Goal: Information Seeking & Learning: Learn about a topic

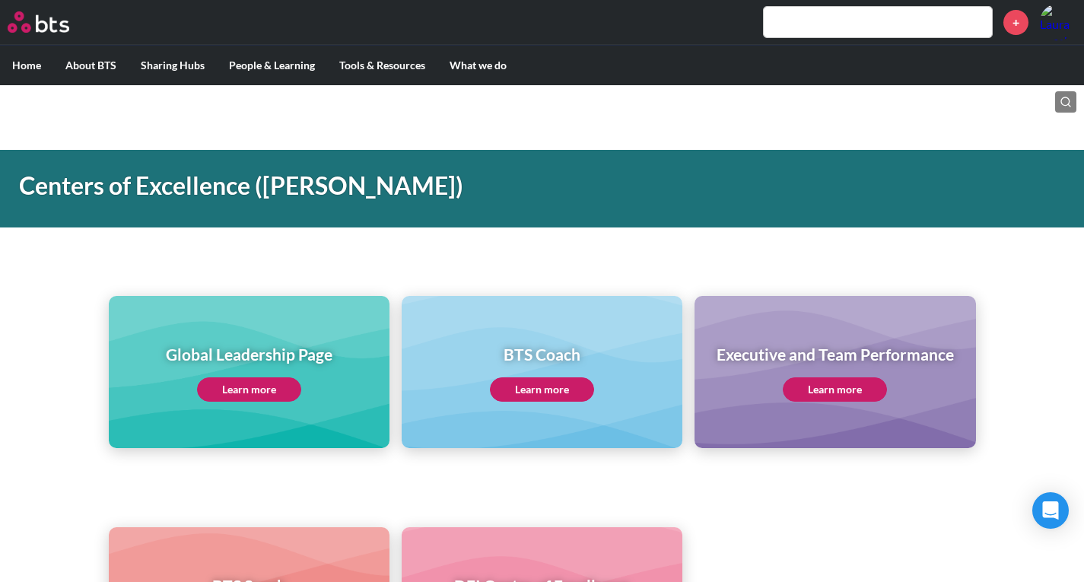
scroll to position [228, 0]
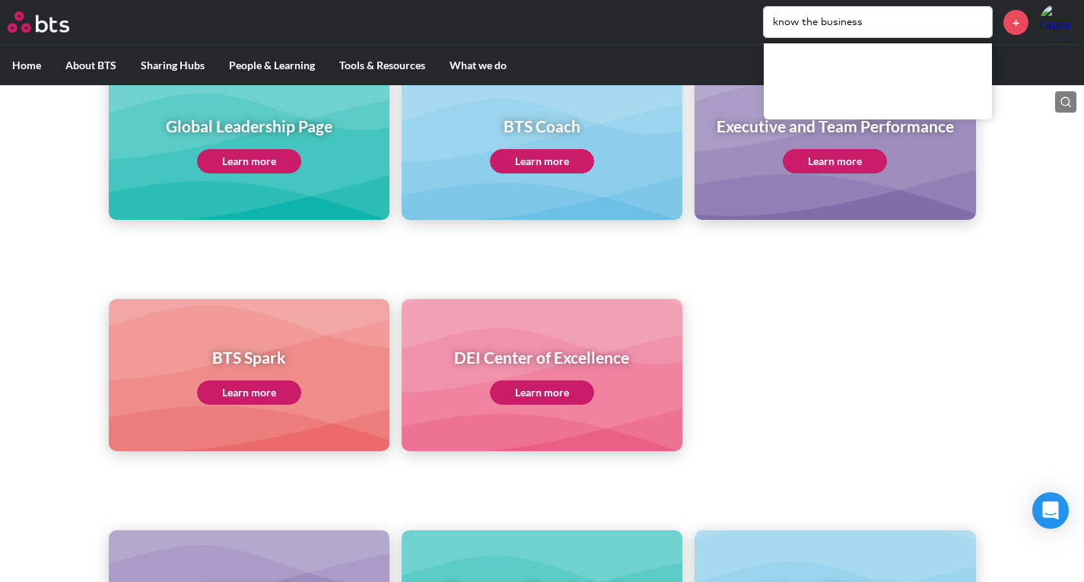
type input "know the business"
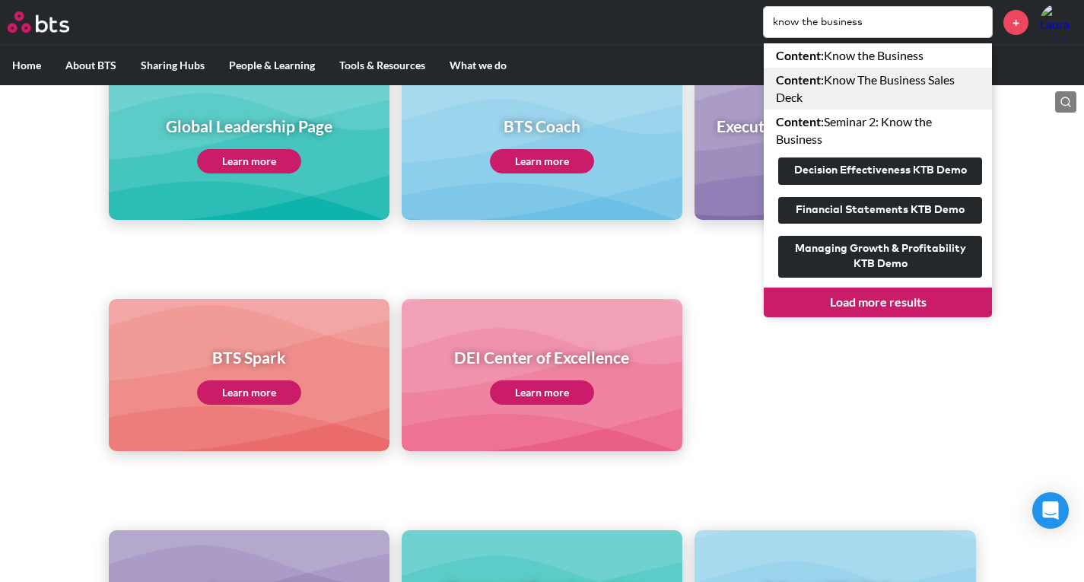
click at [881, 86] on link "Content : Know The Business Sales Deck" at bounding box center [878, 89] width 228 height 42
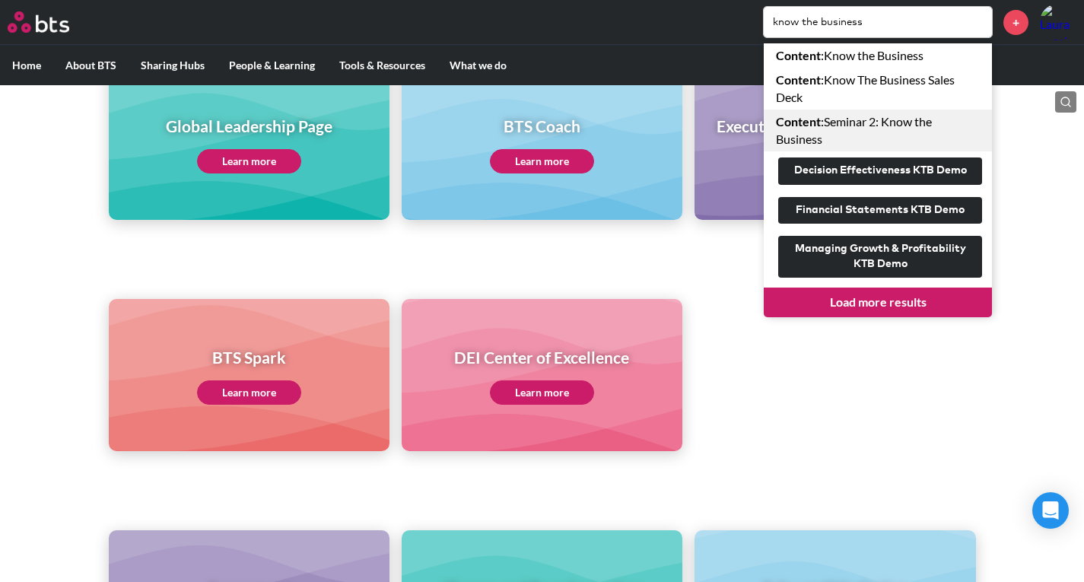
click at [886, 133] on link "Content : Seminar 2: Know the Business" at bounding box center [878, 131] width 228 height 42
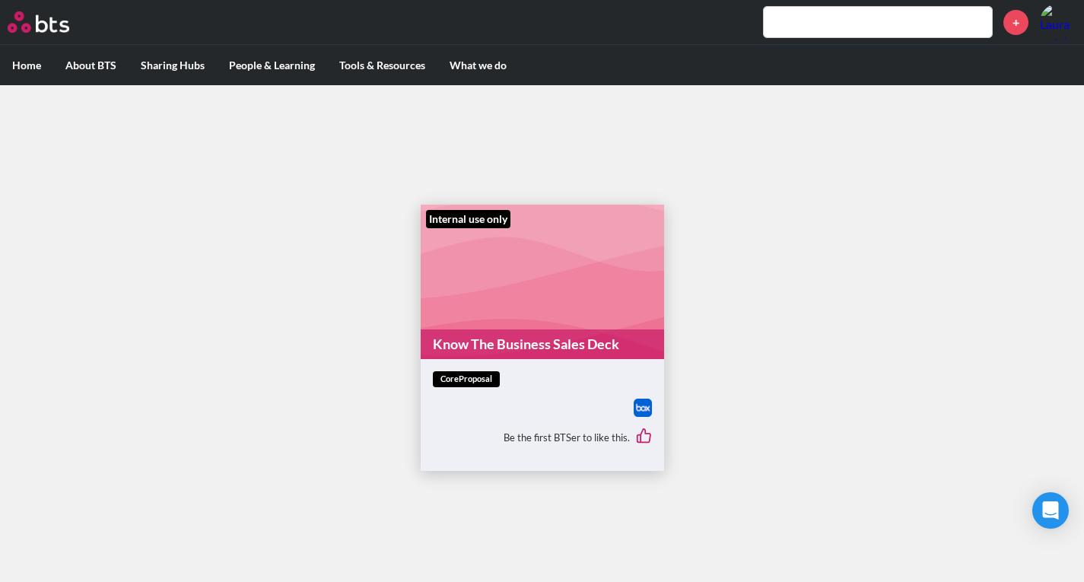
click at [519, 306] on figure "Internal use only Know The Business Sales Deck" at bounding box center [542, 282] width 243 height 154
click at [476, 362] on div "coreProposal Be the first BTSer to like this." at bounding box center [542, 415] width 243 height 112
click at [475, 345] on link "Know The Business Sales Deck" at bounding box center [542, 344] width 243 height 30
click at [785, 21] on input "text" at bounding box center [878, 22] width 228 height 30
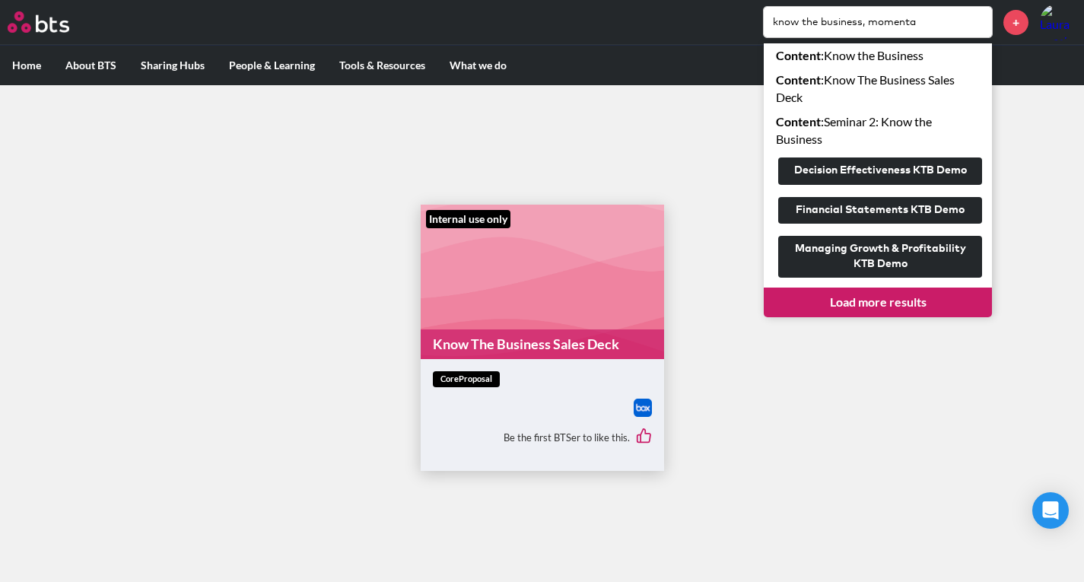
type input "know the business, momenta"
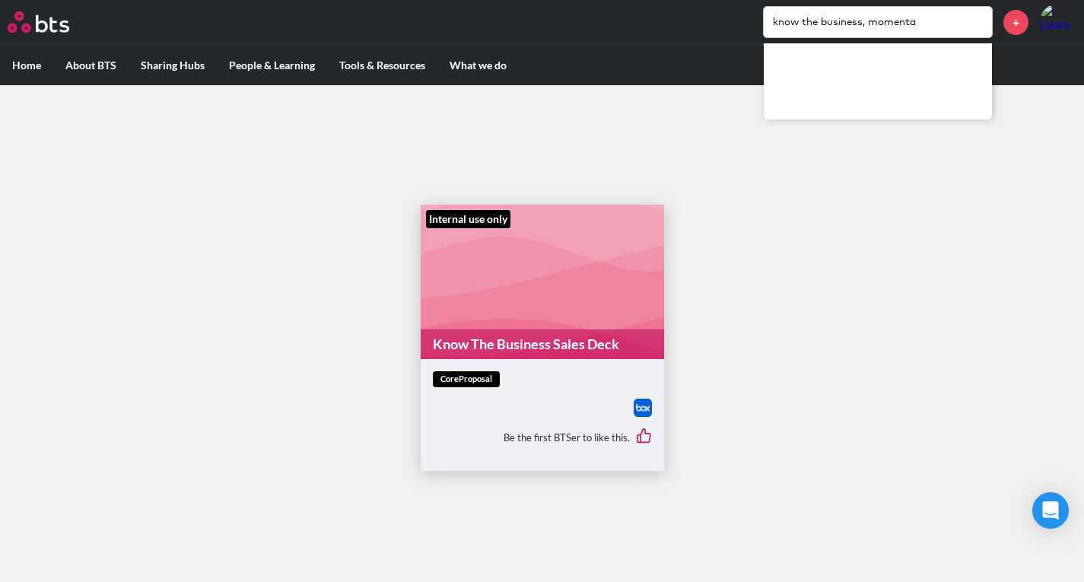
click at [915, 27] on input "know the business, momenta" at bounding box center [878, 22] width 228 height 30
click at [919, 20] on input "know the business, momenta" at bounding box center [878, 22] width 228 height 30
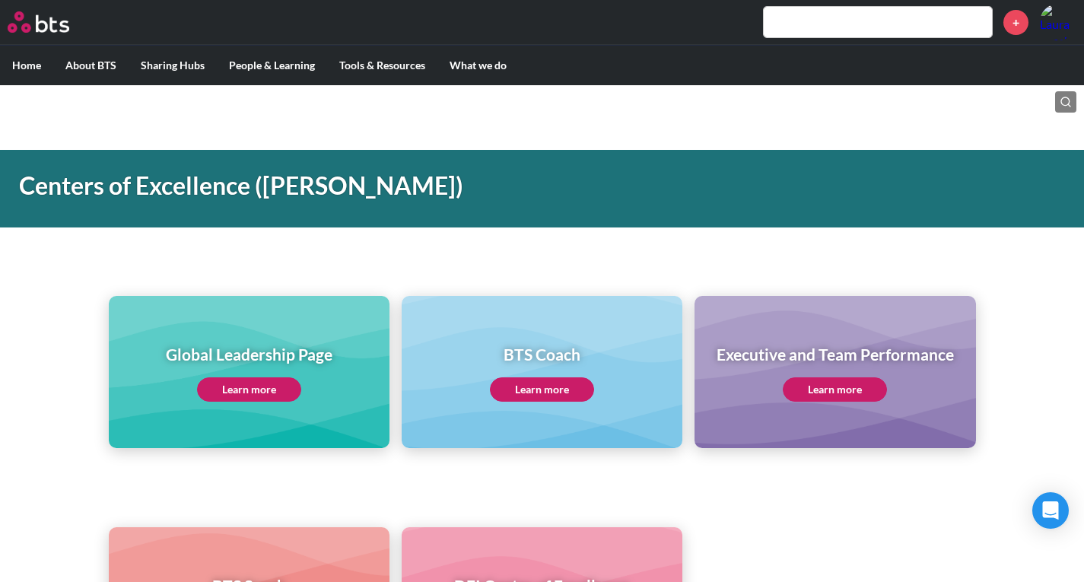
scroll to position [76, 0]
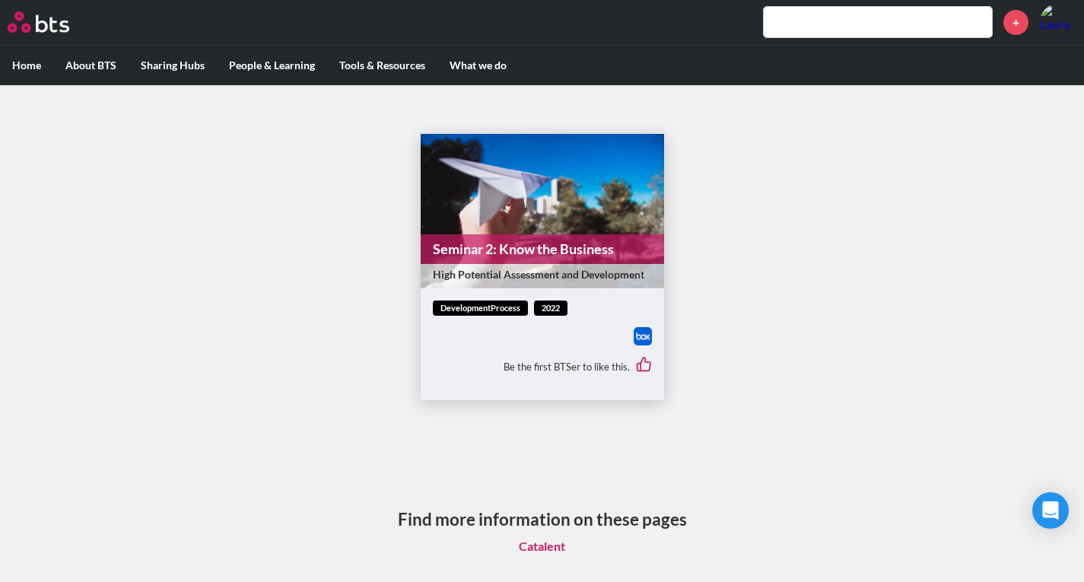
click at [492, 215] on figure "Seminar 2: Know the Business High Potential Assessment and Development" at bounding box center [542, 211] width 243 height 154
click at [502, 205] on figure "Seminar 2: Know the Business High Potential Assessment and Development" at bounding box center [542, 211] width 243 height 154
click at [534, 189] on figure "Seminar 2: Know the Business High Potential Assessment and Development" at bounding box center [542, 211] width 243 height 154
click at [522, 234] on link "Seminar 2: Know the Business" at bounding box center [542, 249] width 243 height 30
